Goal: Task Accomplishment & Management: Manage account settings

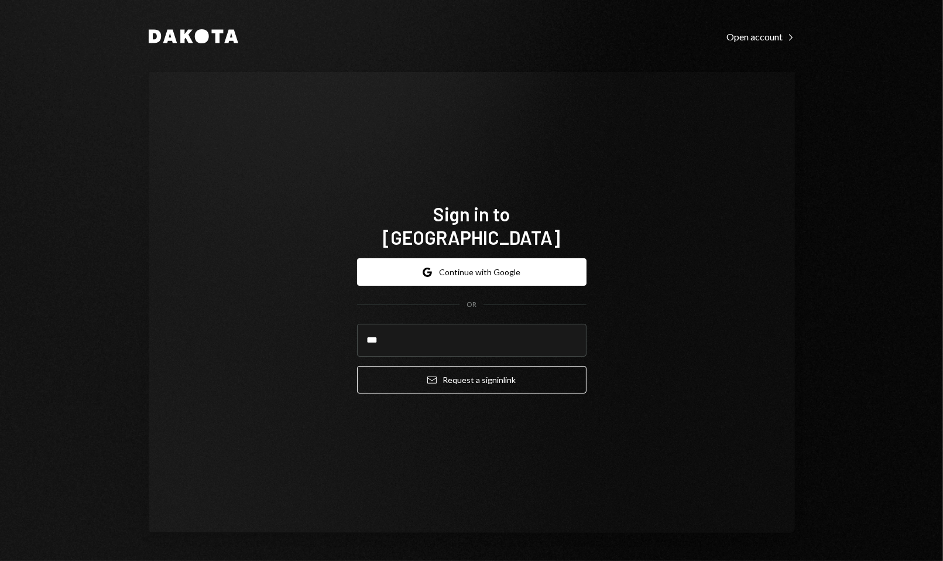
type input "**********"
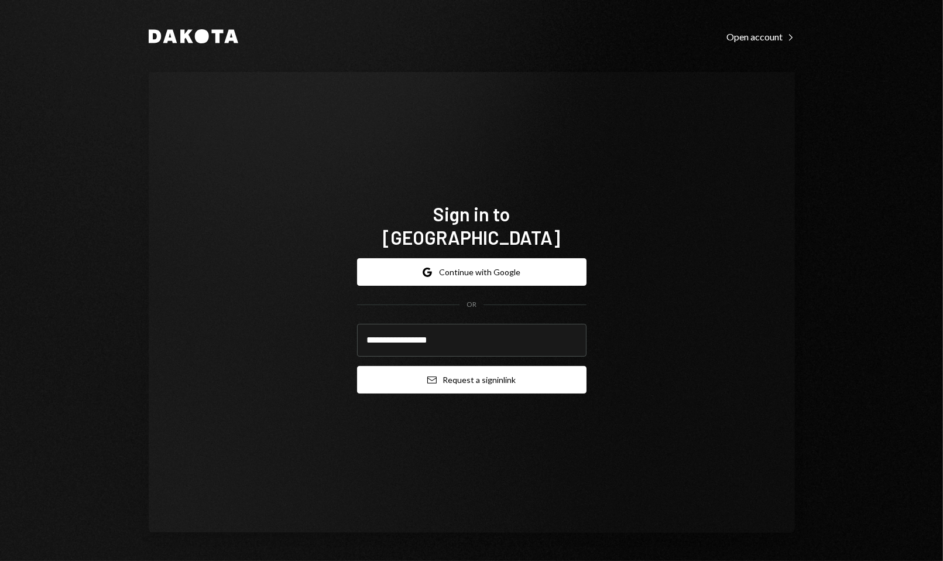
click at [452, 372] on button "Email Request a sign in link" at bounding box center [471, 380] width 229 height 28
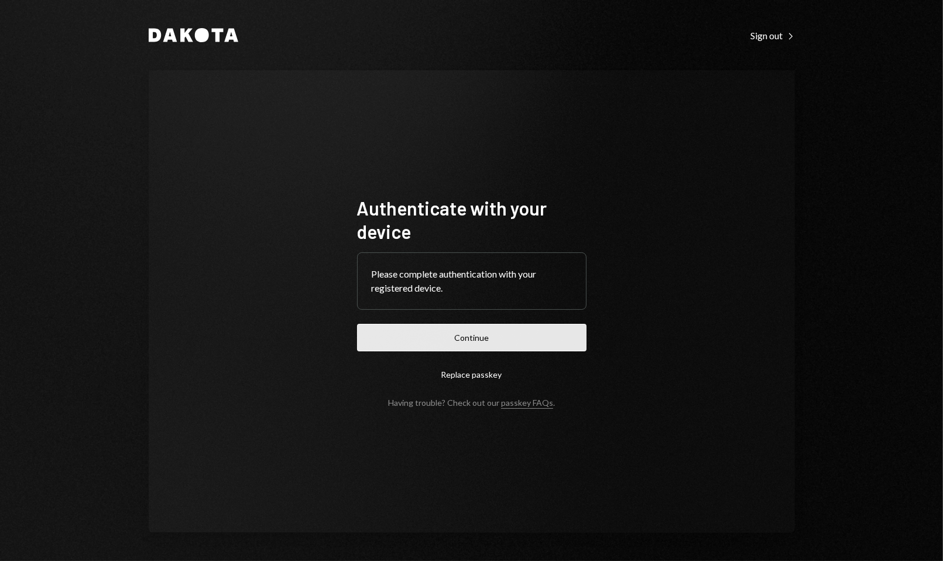
click at [419, 341] on button "Continue" at bounding box center [471, 338] width 229 height 28
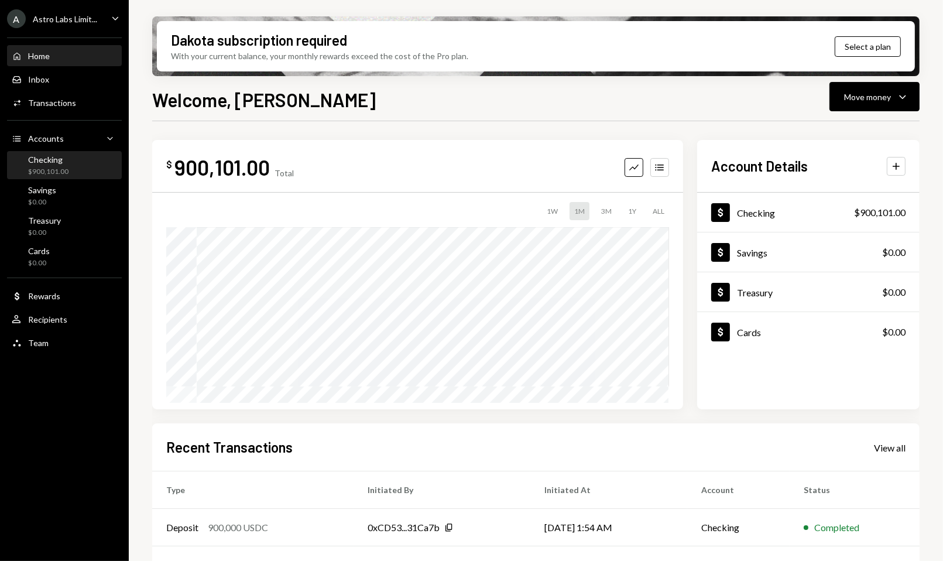
click at [65, 159] on div "Checking" at bounding box center [48, 160] width 40 height 10
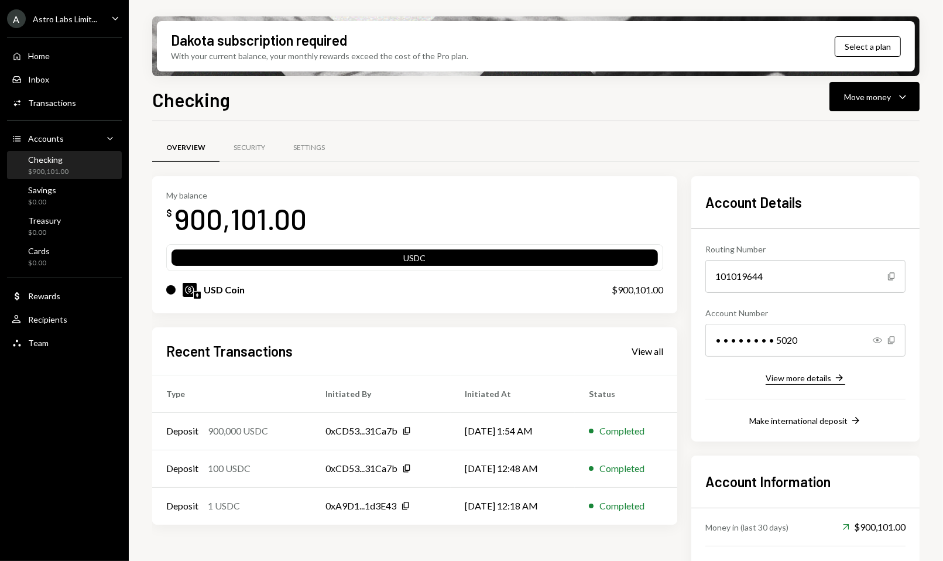
click at [790, 373] on div "View more details" at bounding box center [799, 378] width 66 height 10
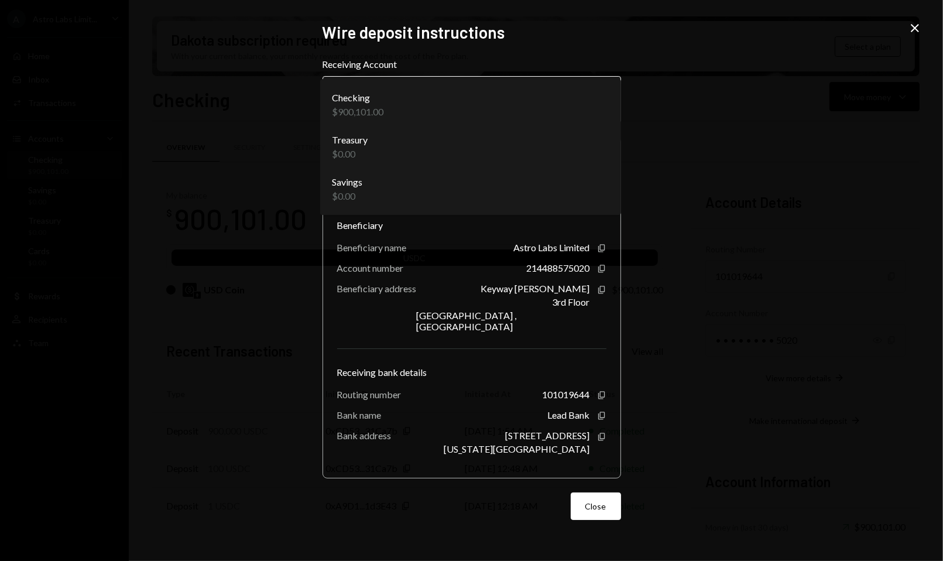
click at [556, 110] on body "A Astro Labs Limit... Caret Down Home Home Inbox Inbox Activities Transactions …" at bounding box center [471, 280] width 943 height 561
click at [727, 60] on div "**********" at bounding box center [471, 280] width 943 height 561
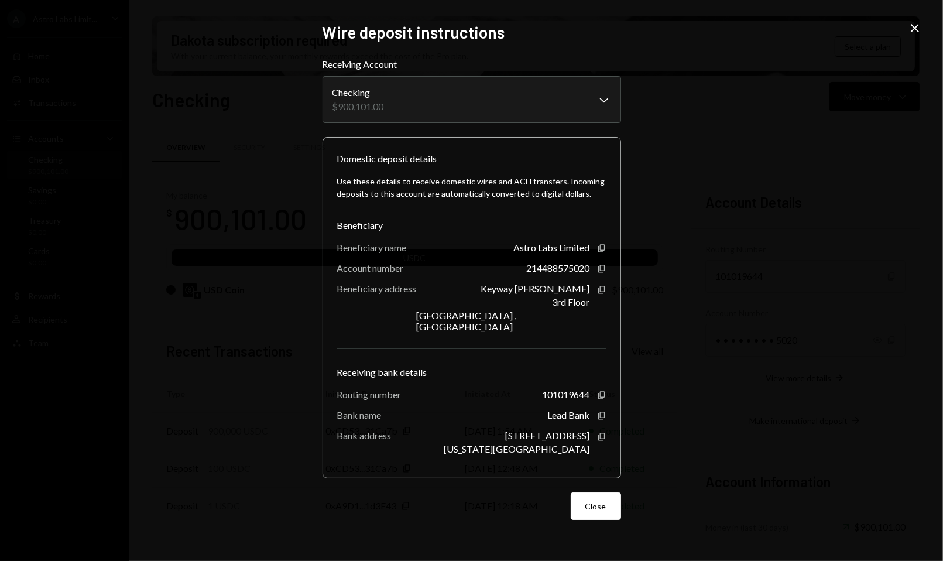
click at [918, 30] on icon at bounding box center [915, 28] width 8 height 8
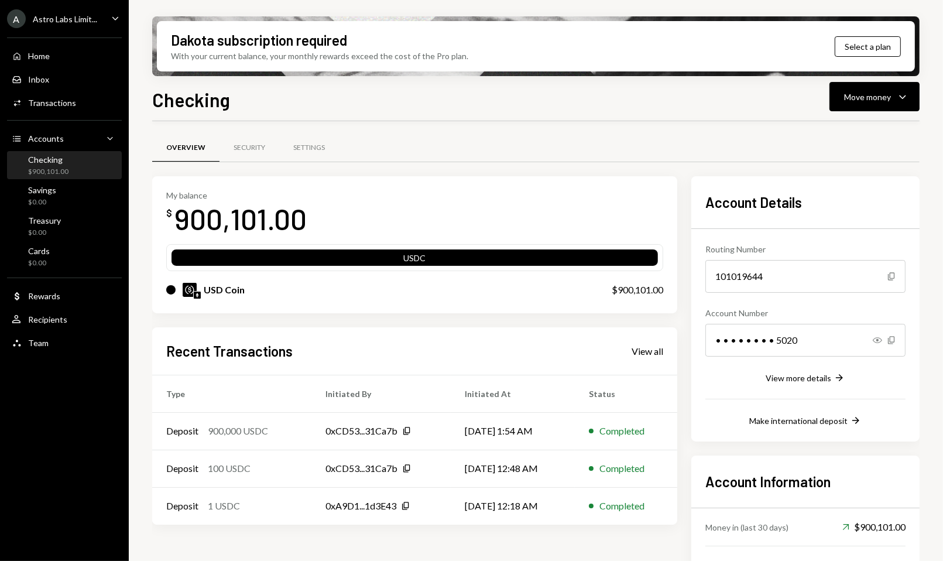
scroll to position [74, 0]
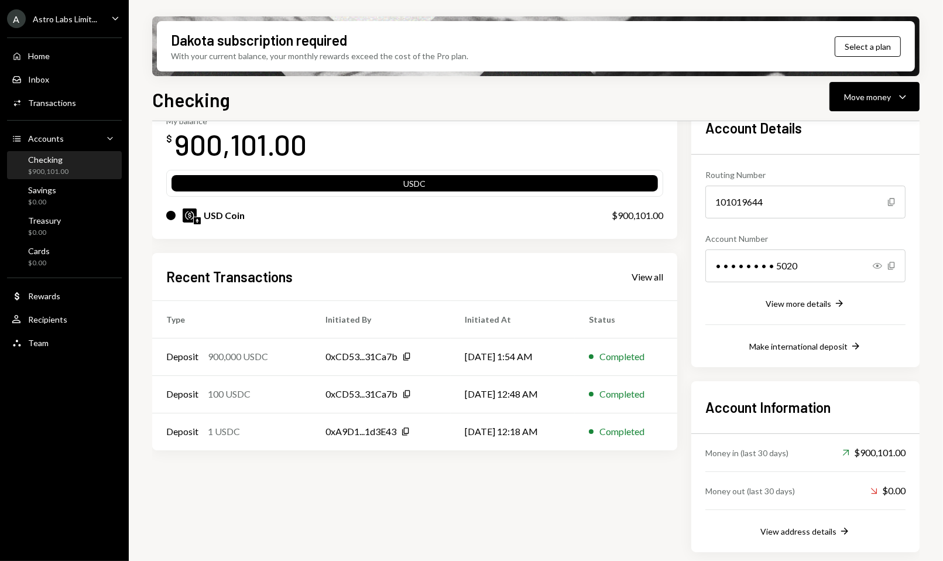
click at [258, 166] on div "My balance $ 900,101.00 USDC USD Coin $900,101.00" at bounding box center [414, 170] width 525 height 137
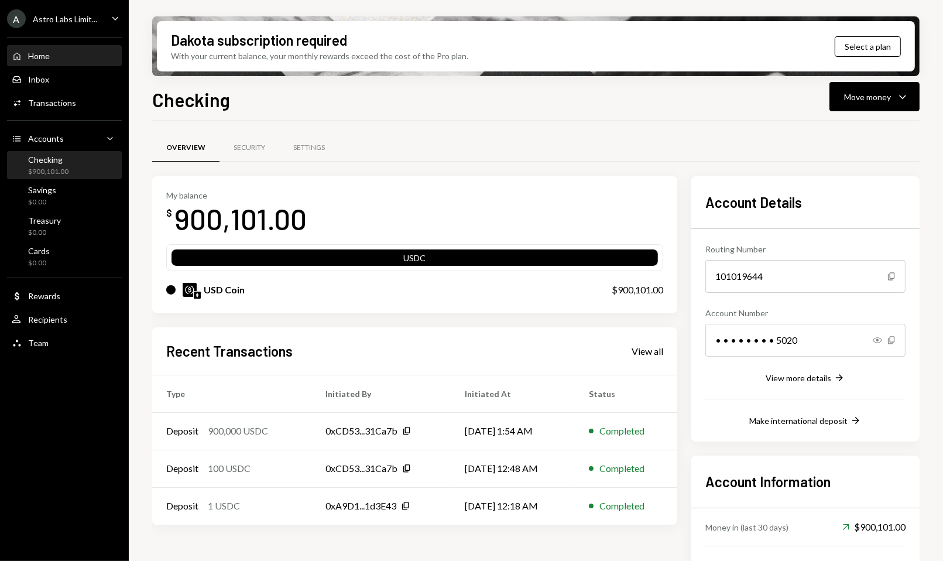
click at [85, 52] on div "Home Home" at bounding box center [64, 56] width 105 height 11
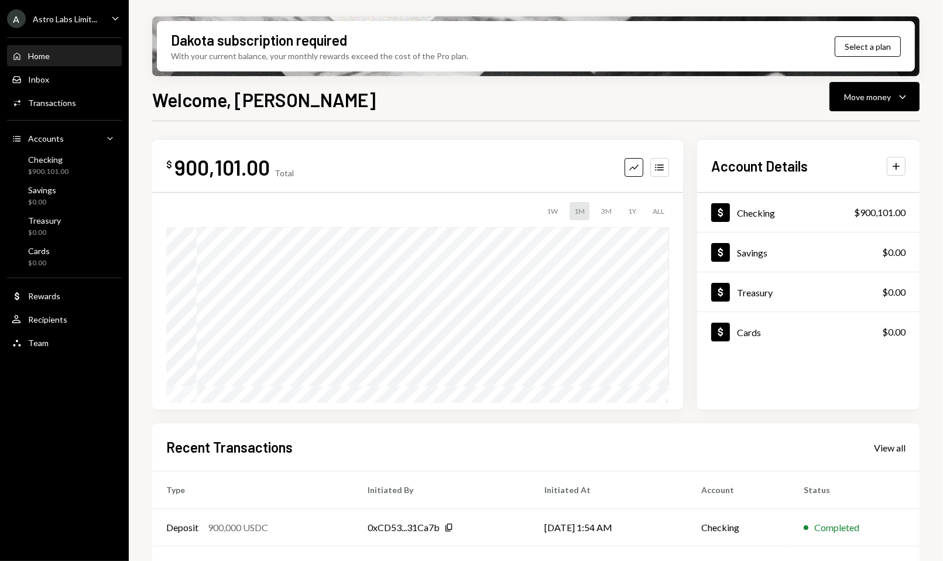
click at [292, 167] on div "$ 900,101.00 Total" at bounding box center [230, 167] width 128 height 26
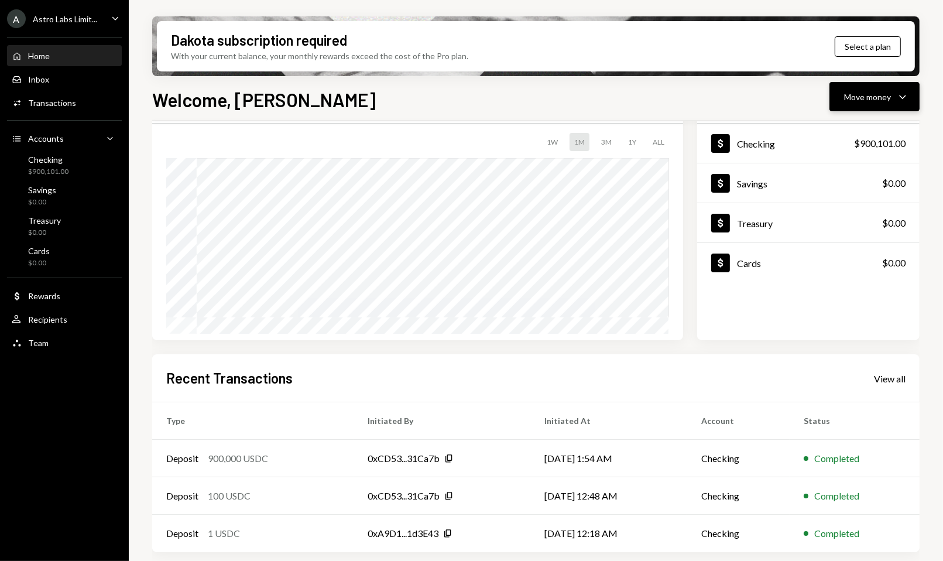
click at [907, 101] on icon "Caret Down" at bounding box center [903, 97] width 14 height 14
click at [848, 186] on div "Deposit" at bounding box center [864, 185] width 85 height 12
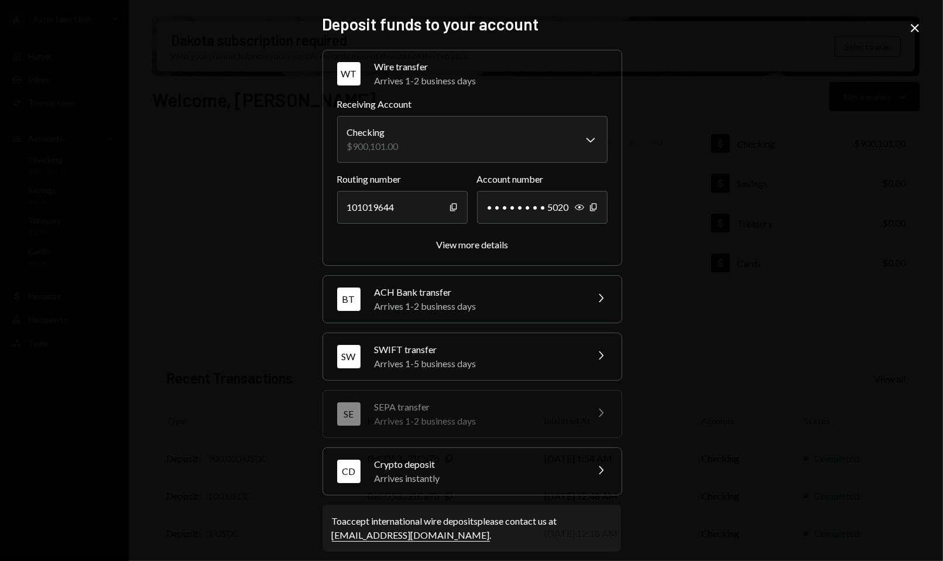
click at [466, 458] on div "Crypto deposit" at bounding box center [477, 464] width 205 height 14
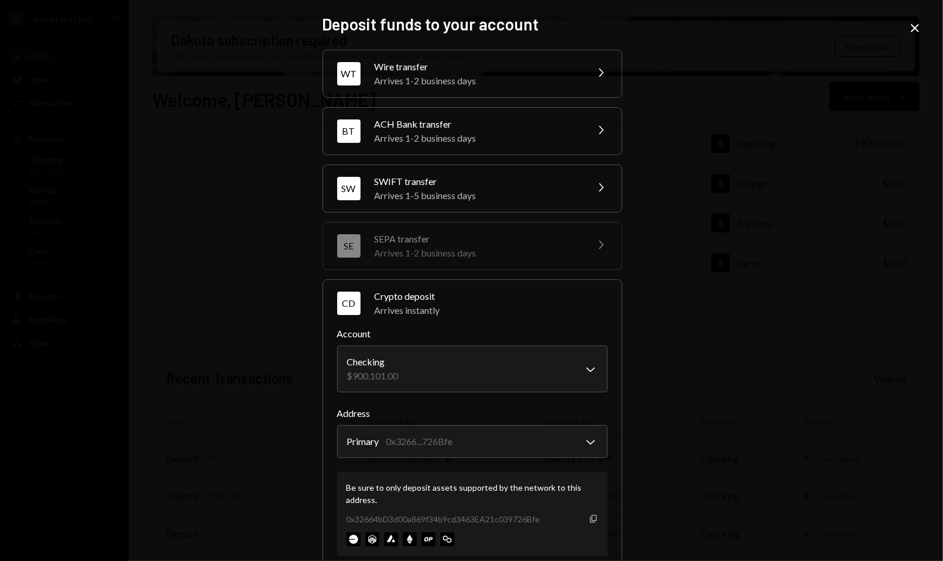
click at [589, 518] on icon "Copy" at bounding box center [593, 518] width 9 height 9
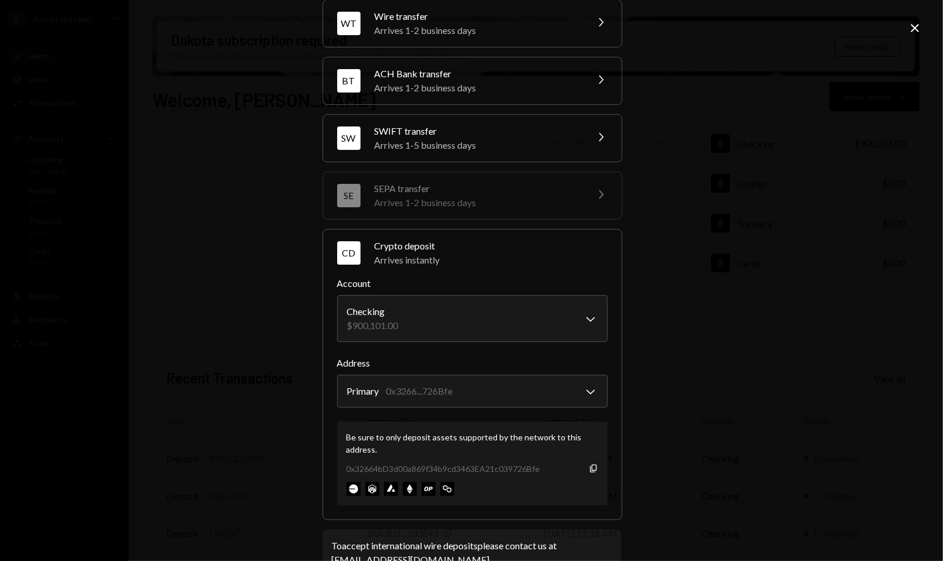
scroll to position [83, 0]
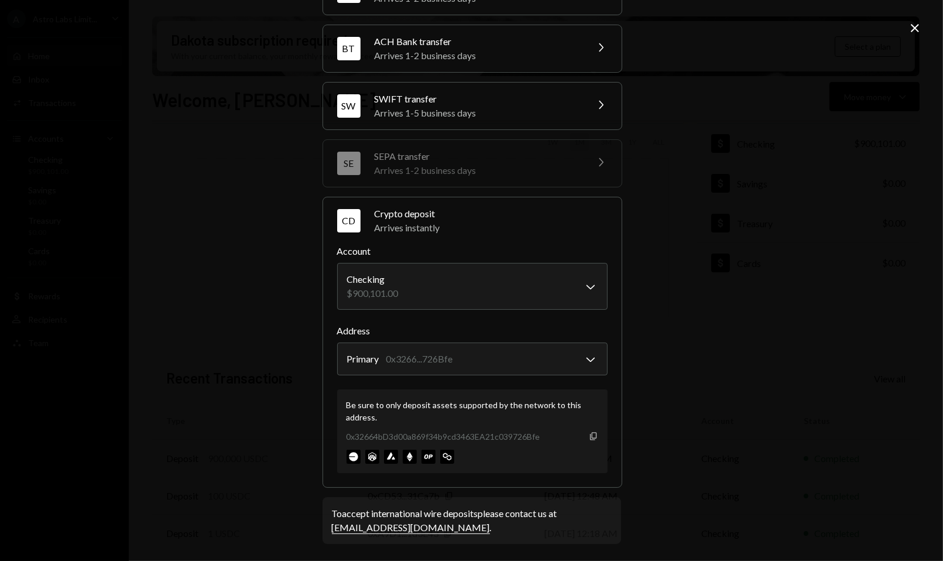
click at [589, 436] on icon "Copy" at bounding box center [593, 435] width 9 height 9
